Goal: Task Accomplishment & Management: Manage account settings

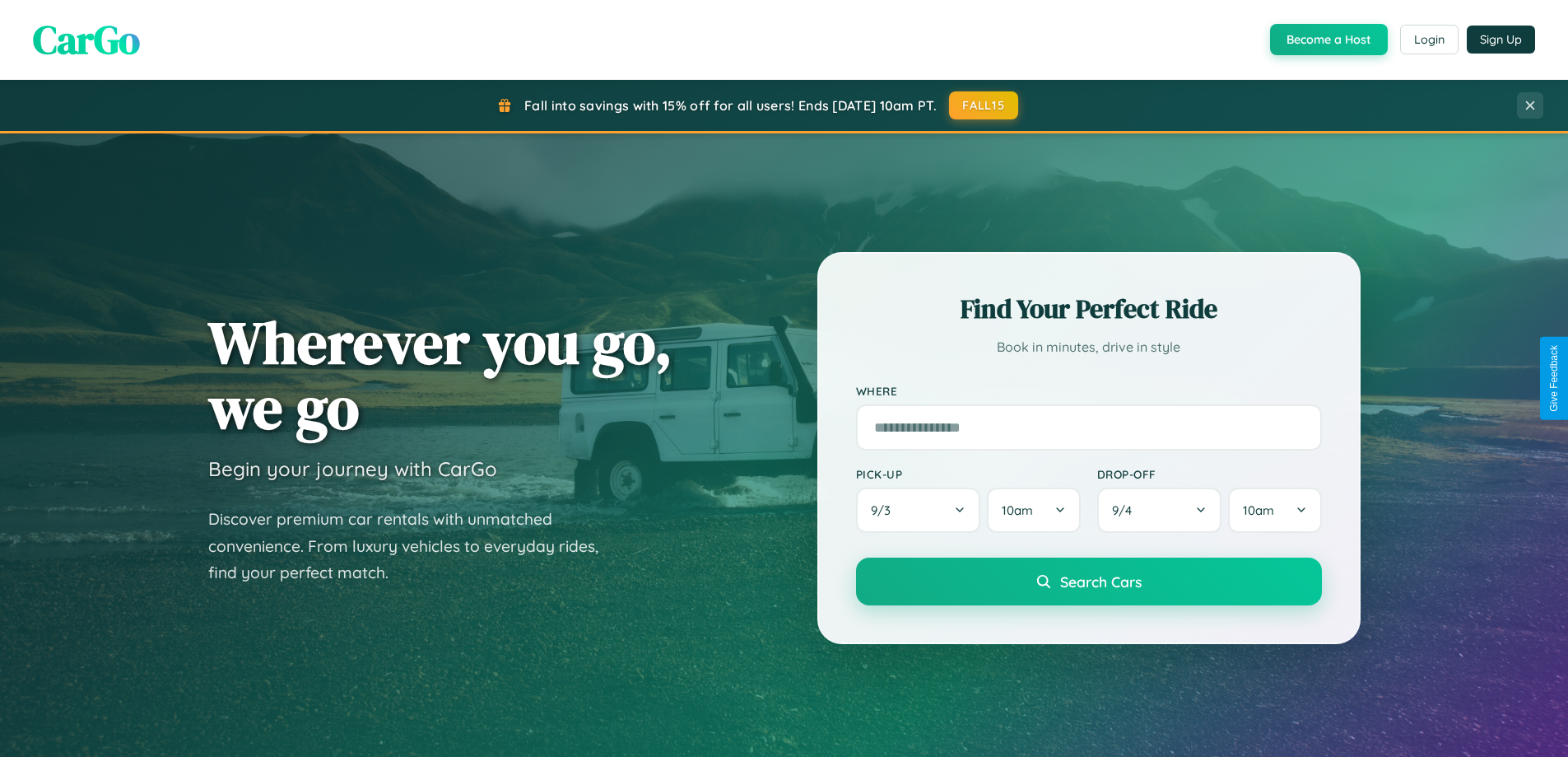
scroll to position [3168, 0]
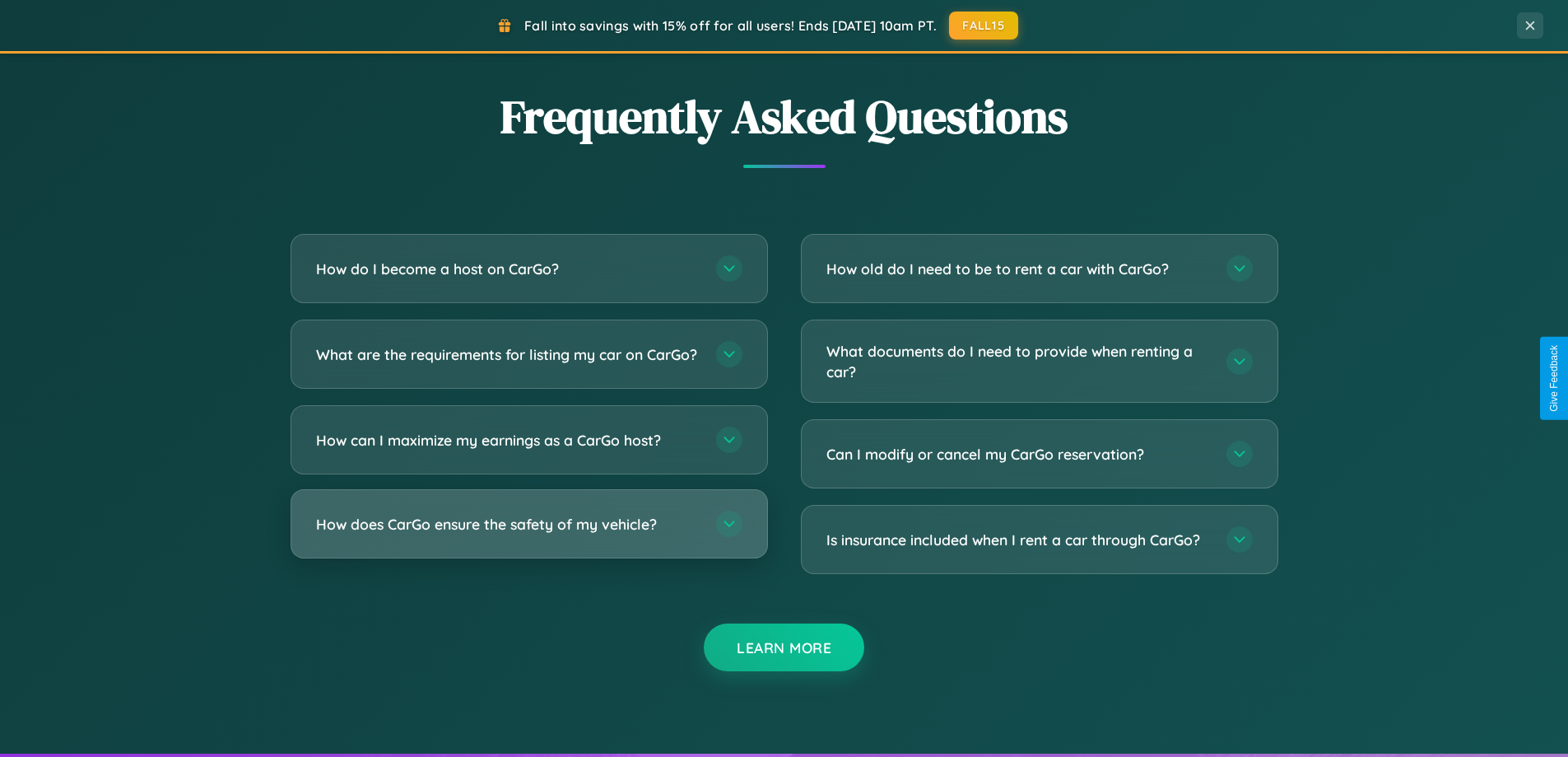
click at [528, 535] on h3 "How does CarGo ensure the safety of my vehicle?" at bounding box center [508, 524] width 384 height 21
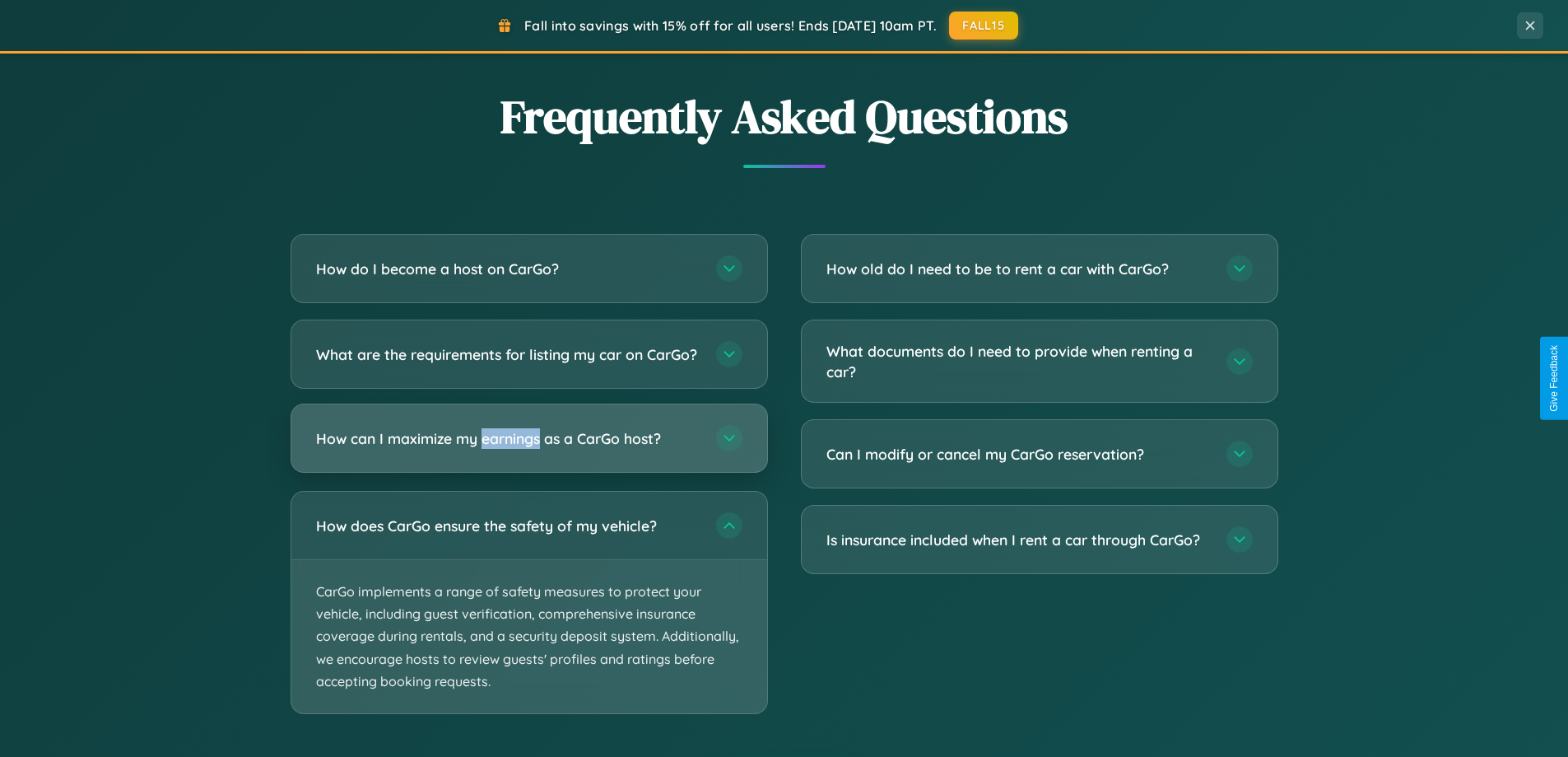
click at [528, 449] on h3 "How can I maximize my earnings as a CarGo host?" at bounding box center [508, 438] width 384 height 21
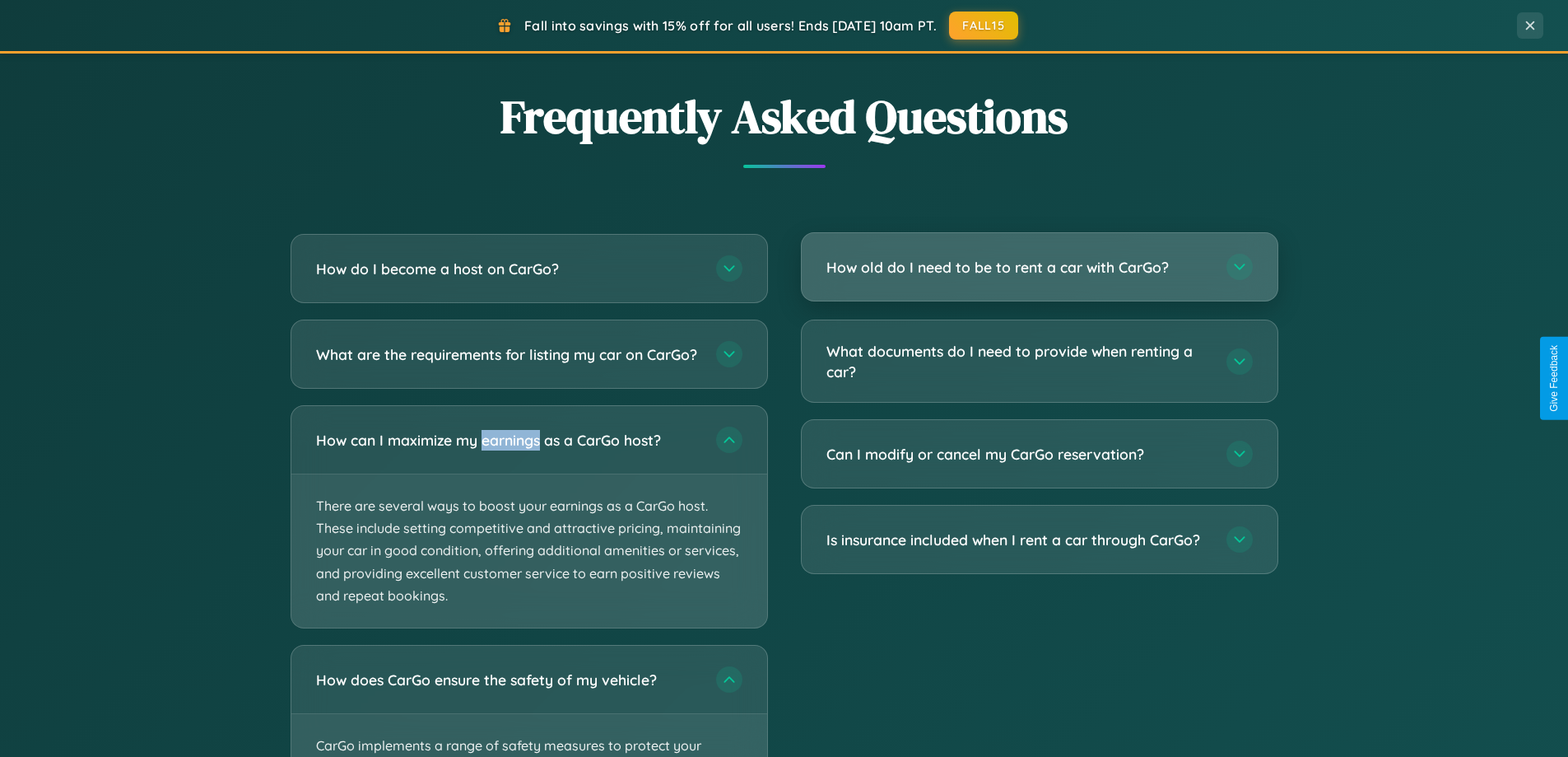
click at [1039, 269] on h3 "How old do I need to be to rent a car with CarGo?" at bounding box center [1018, 267] width 384 height 21
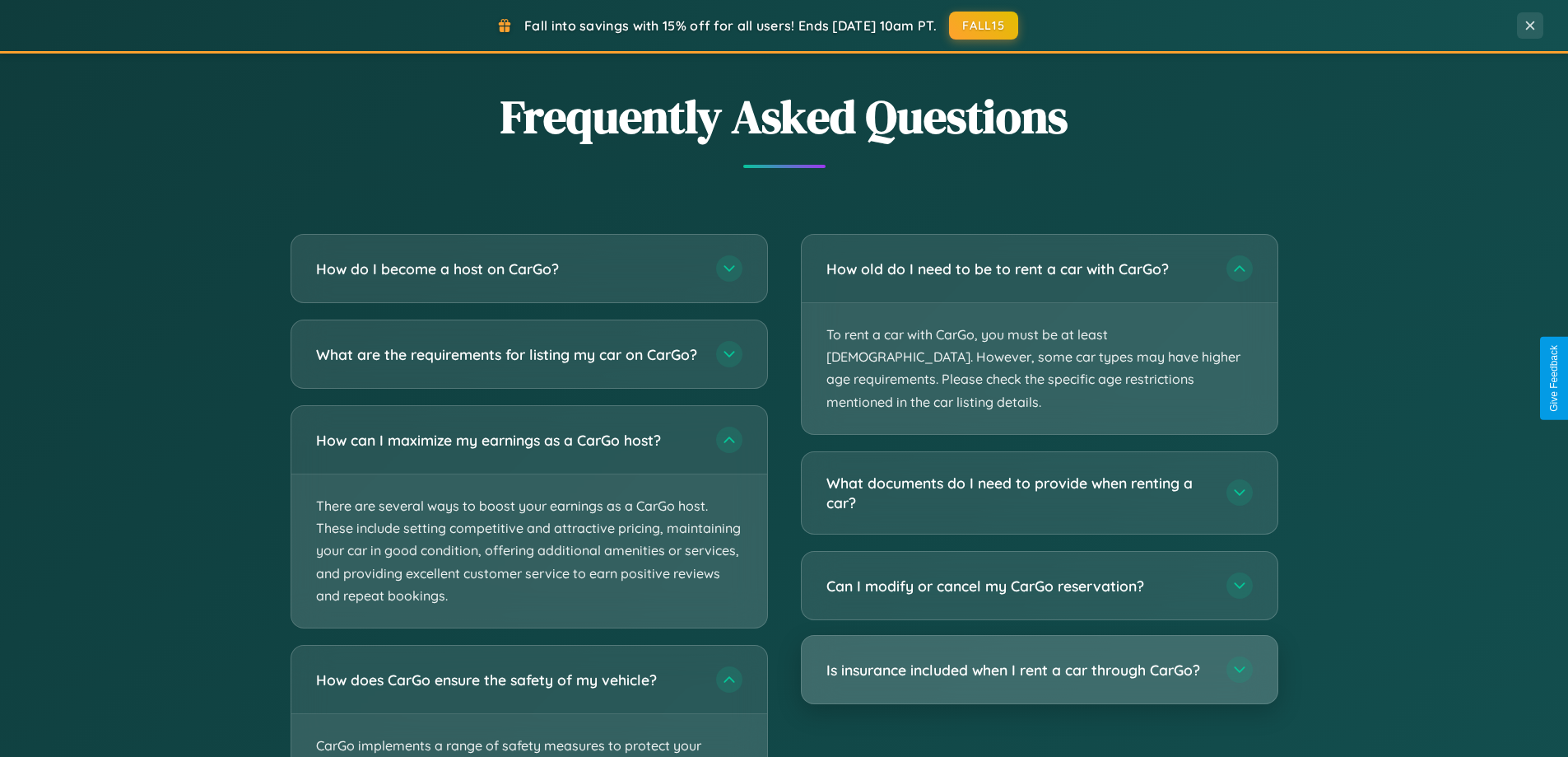
click at [1039, 660] on h3 "Is insurance included when I rent a car through CarGo?" at bounding box center [1018, 670] width 384 height 21
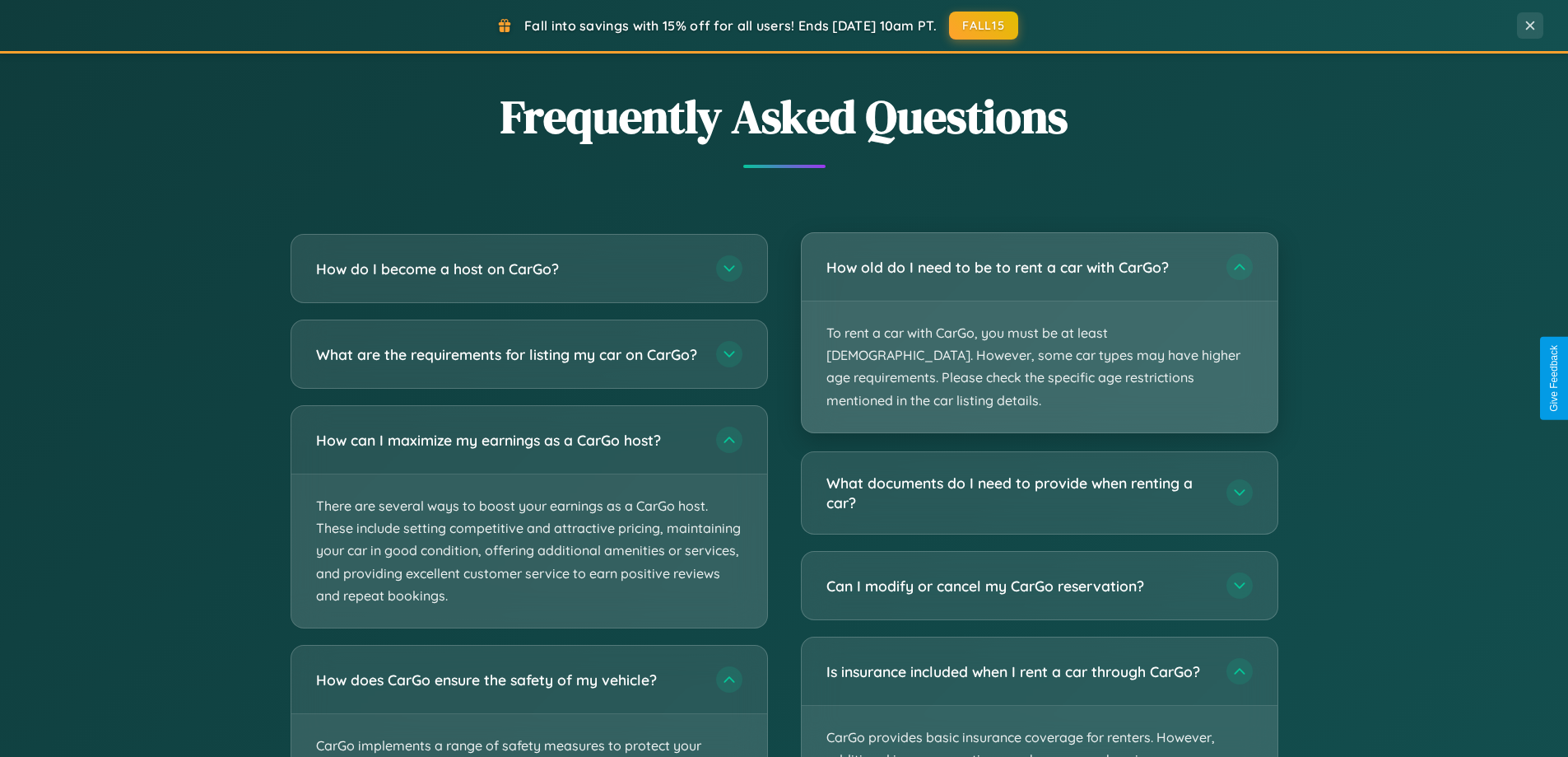
click at [1039, 321] on p "To rent a car with CarGo, you must be at least [DEMOGRAPHIC_DATA]. However, som…" at bounding box center [1039, 367] width 476 height 131
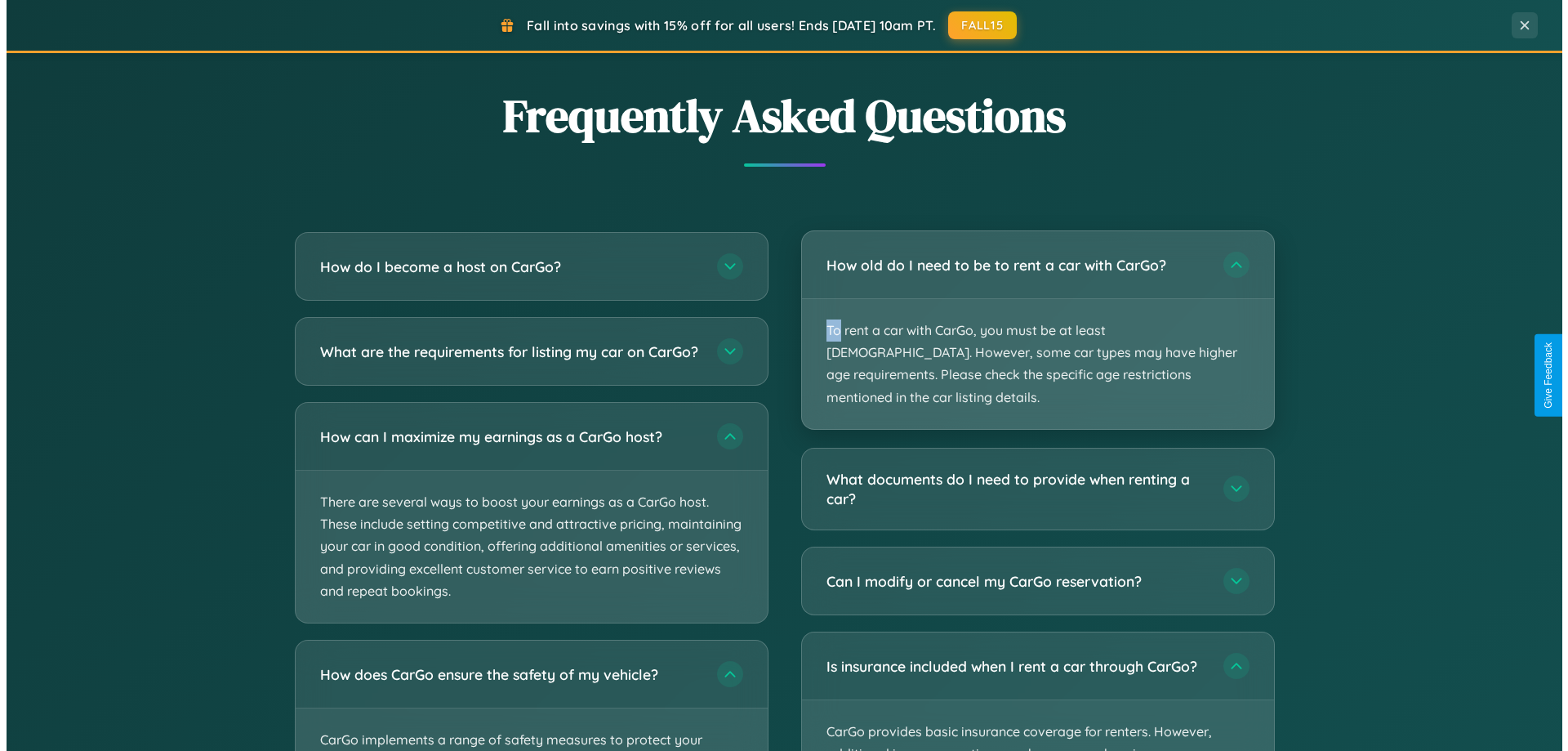
scroll to position [0, 0]
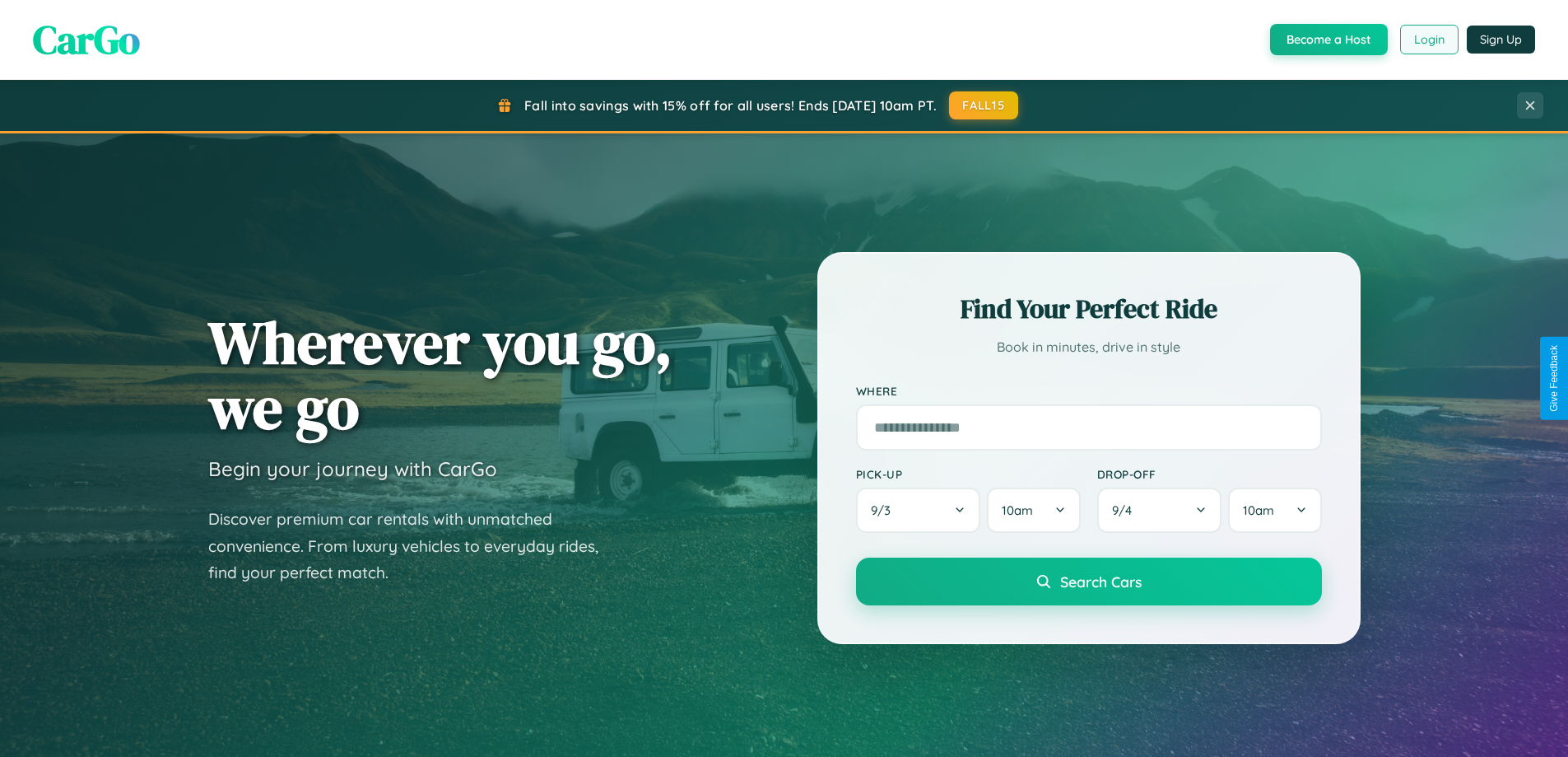
click at [1428, 39] on button "Login" at bounding box center [1429, 39] width 58 height 29
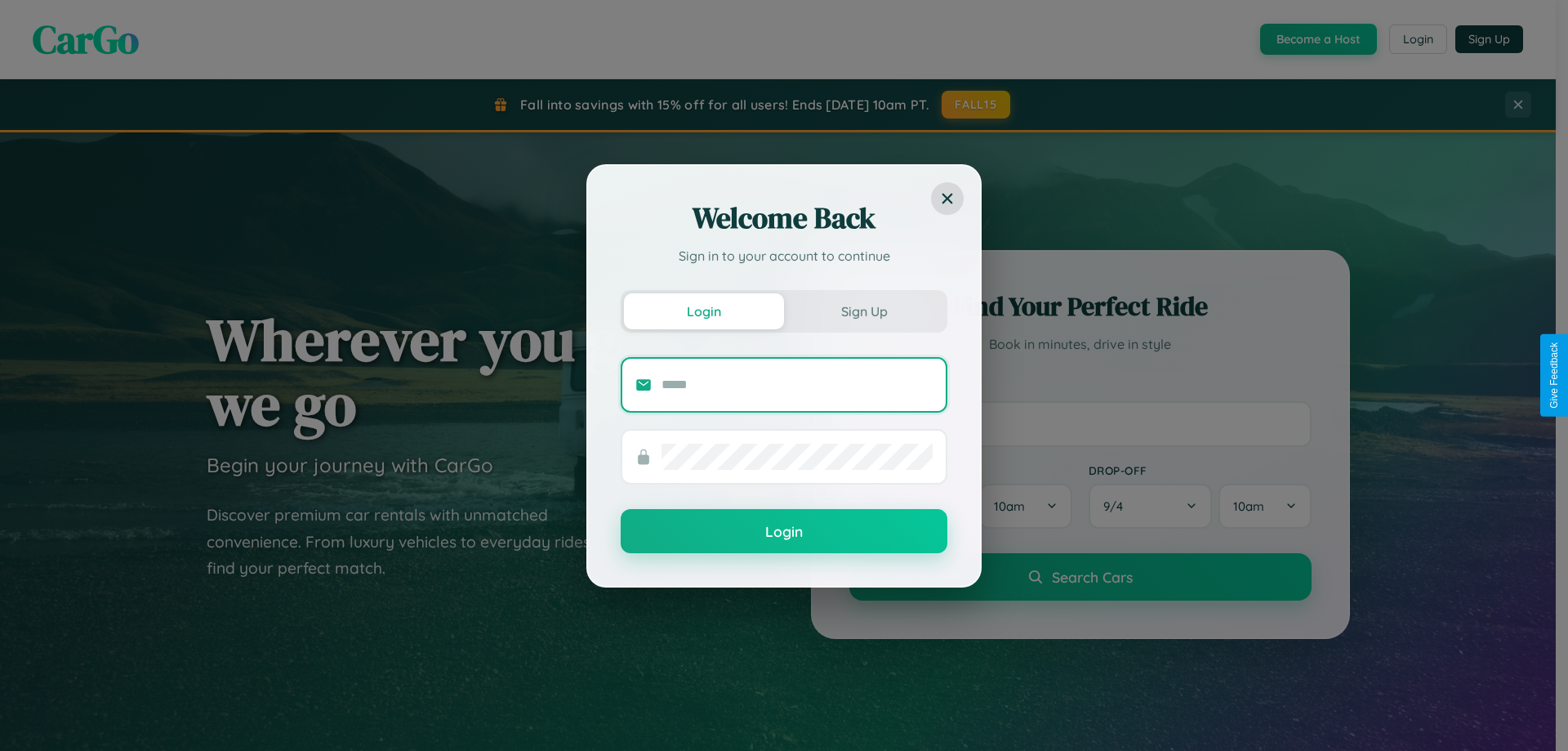
click at [797, 384] on input "text" at bounding box center [797, 385] width 271 height 27
type input "**********"
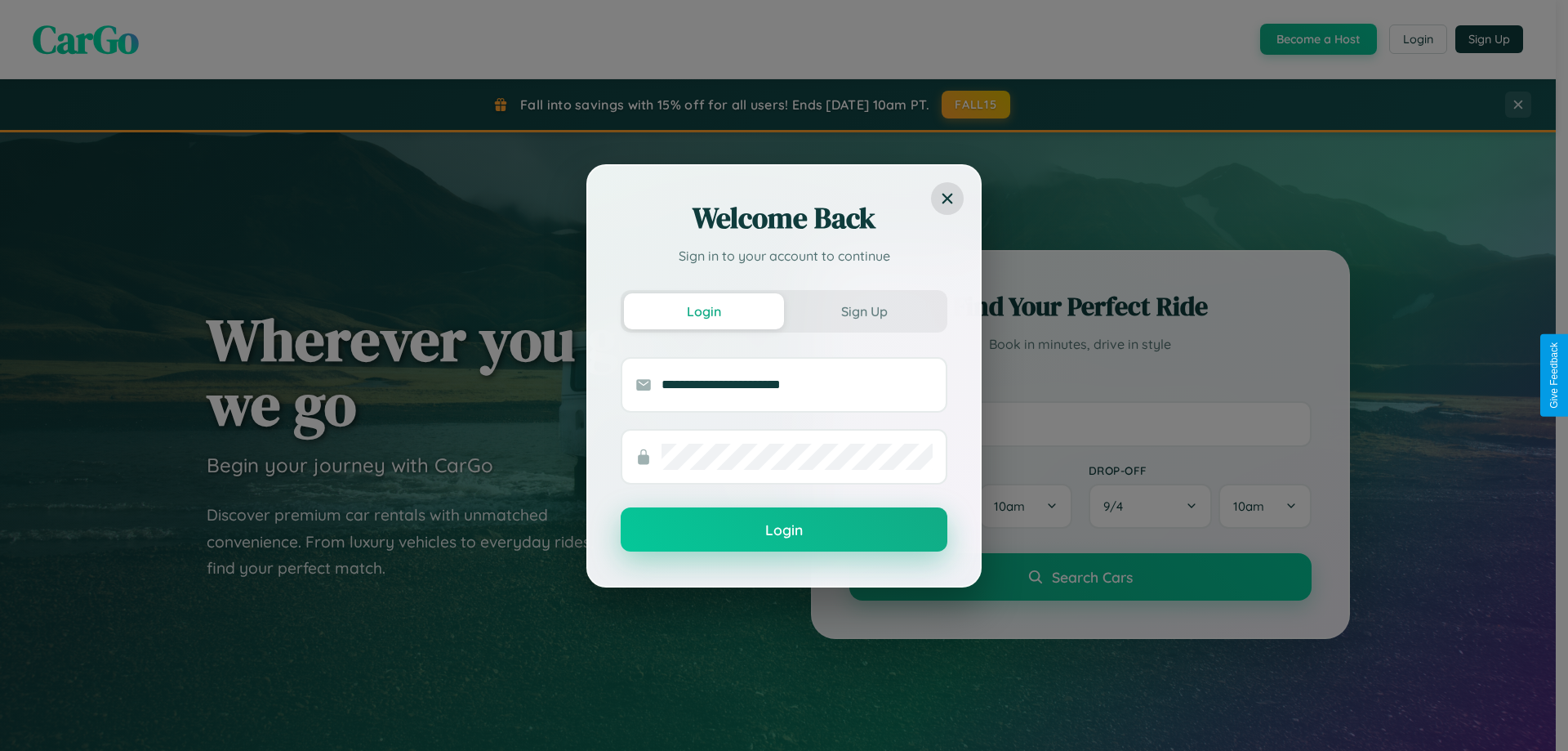
click at [784, 530] on button "Login" at bounding box center [784, 530] width 327 height 44
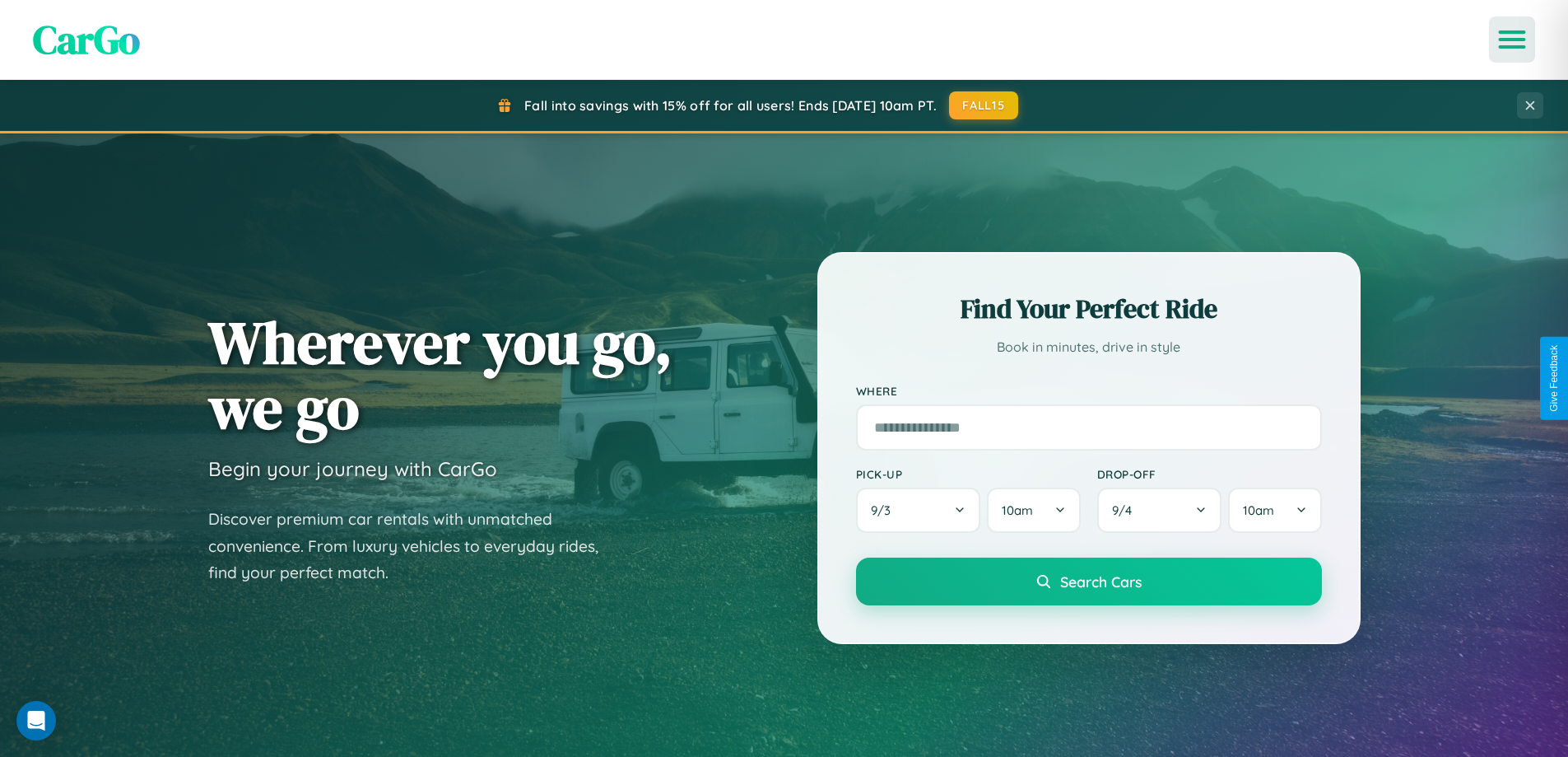
click at [1512, 39] on icon "Open menu" at bounding box center [1513, 39] width 24 height 15
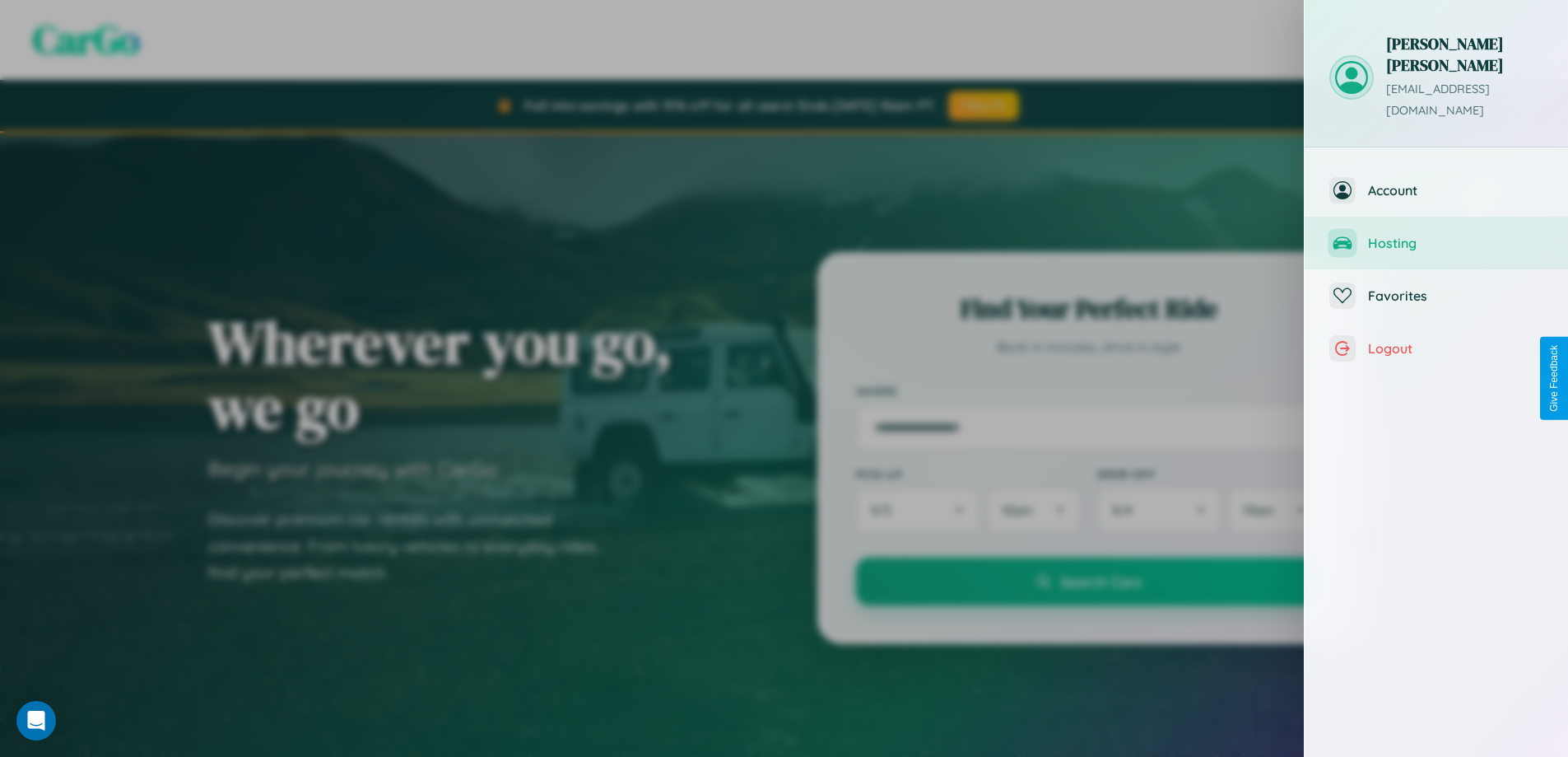
click at [1437, 235] on span "Hosting" at bounding box center [1456, 243] width 175 height 16
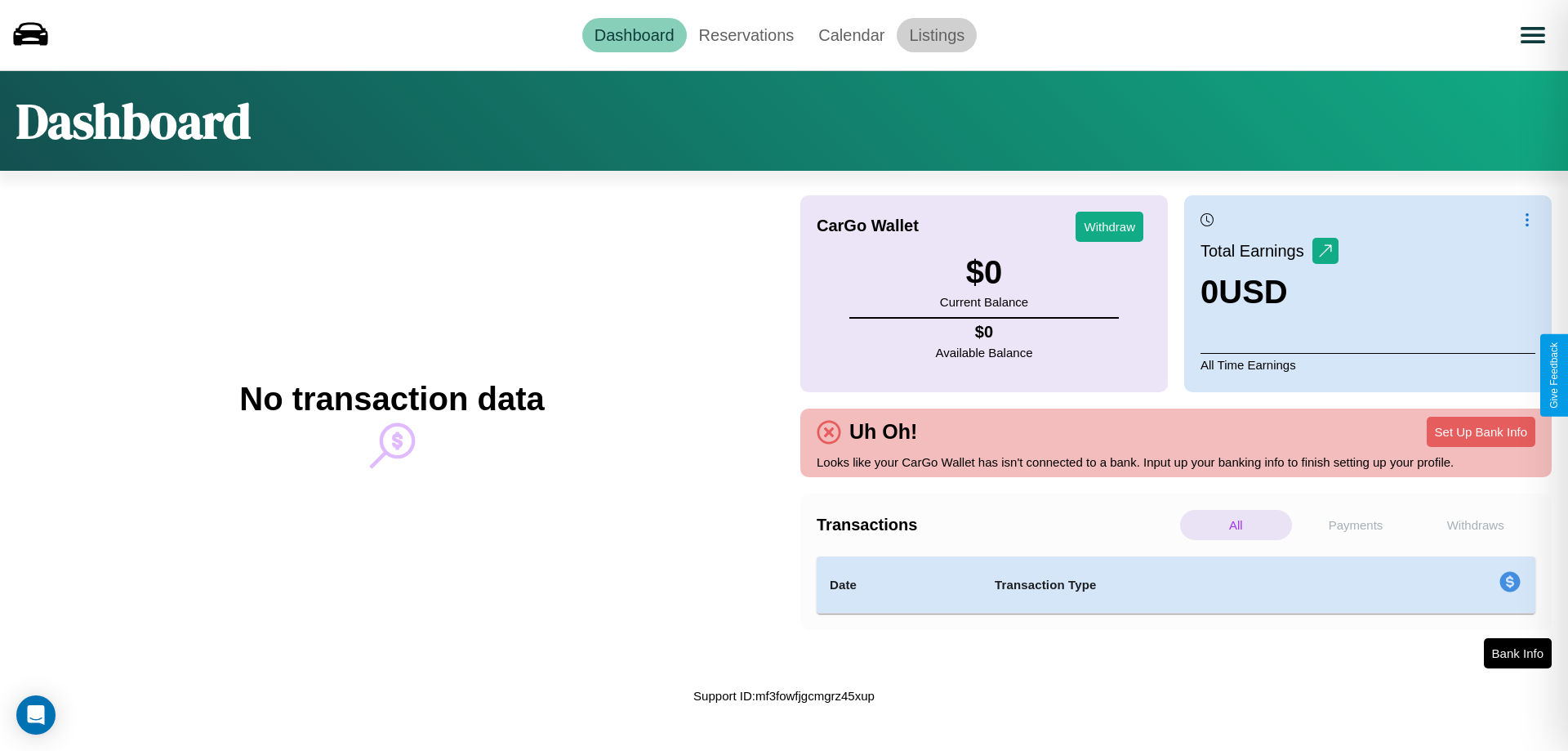
click at [937, 35] on link "Listings" at bounding box center [937, 35] width 80 height 35
